Goal: Task Accomplishment & Management: Manage account settings

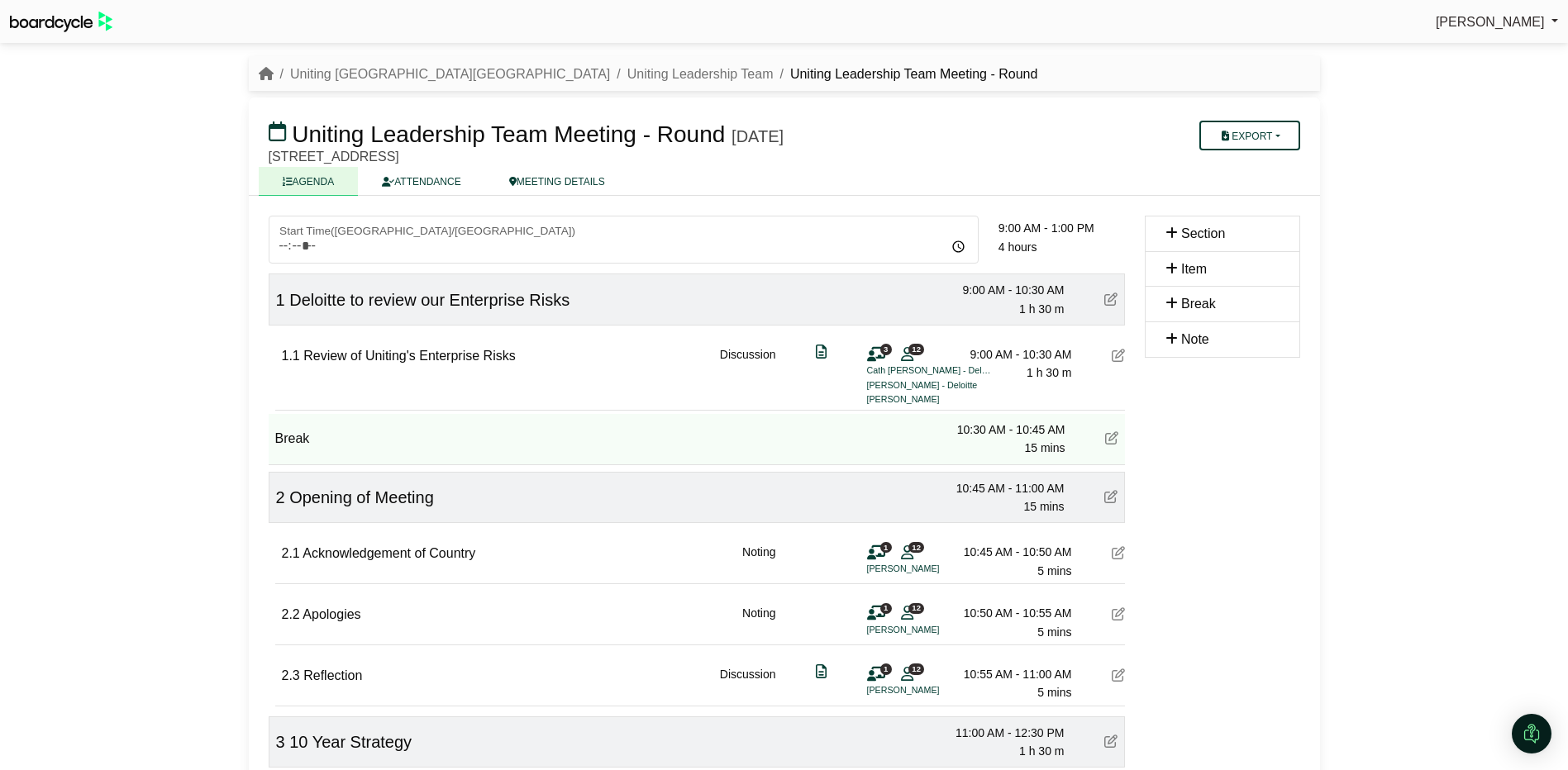
scroll to position [496, 0]
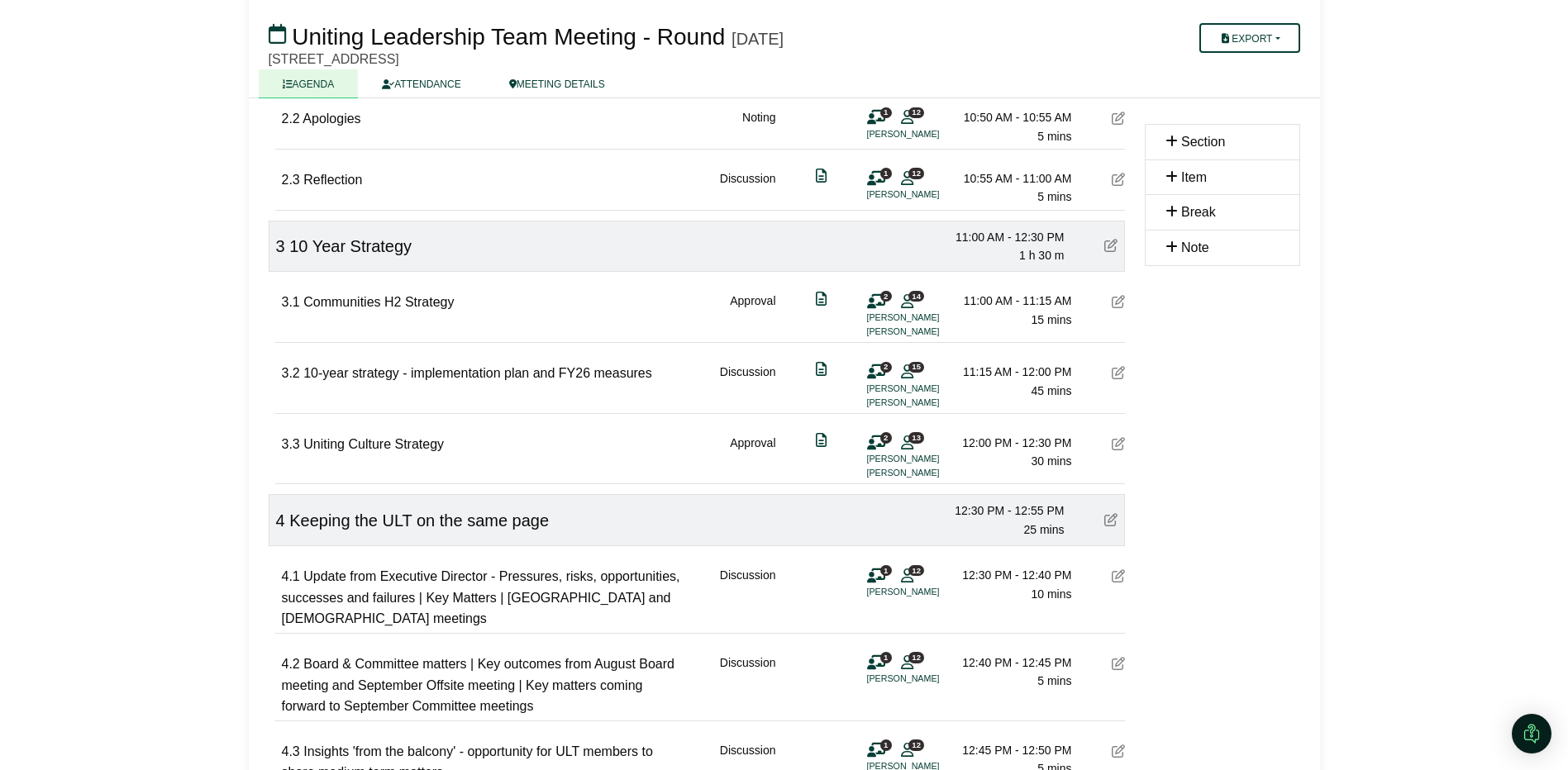
scroll to position [496, 0]
